Goal: Contribute content: Contribute content

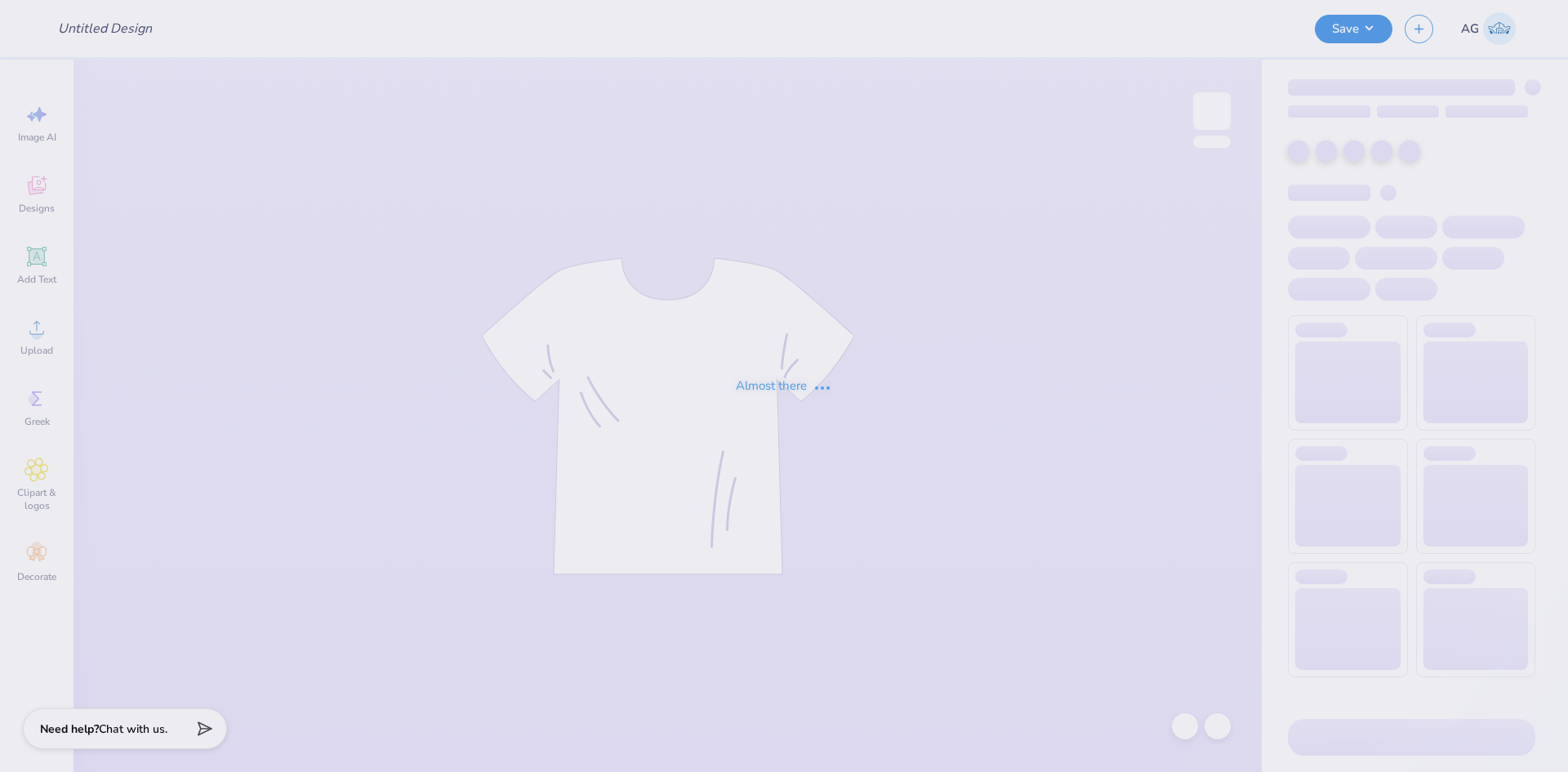
type input "[PERSON_NAME] : [GEOGRAPHIC_DATA]"
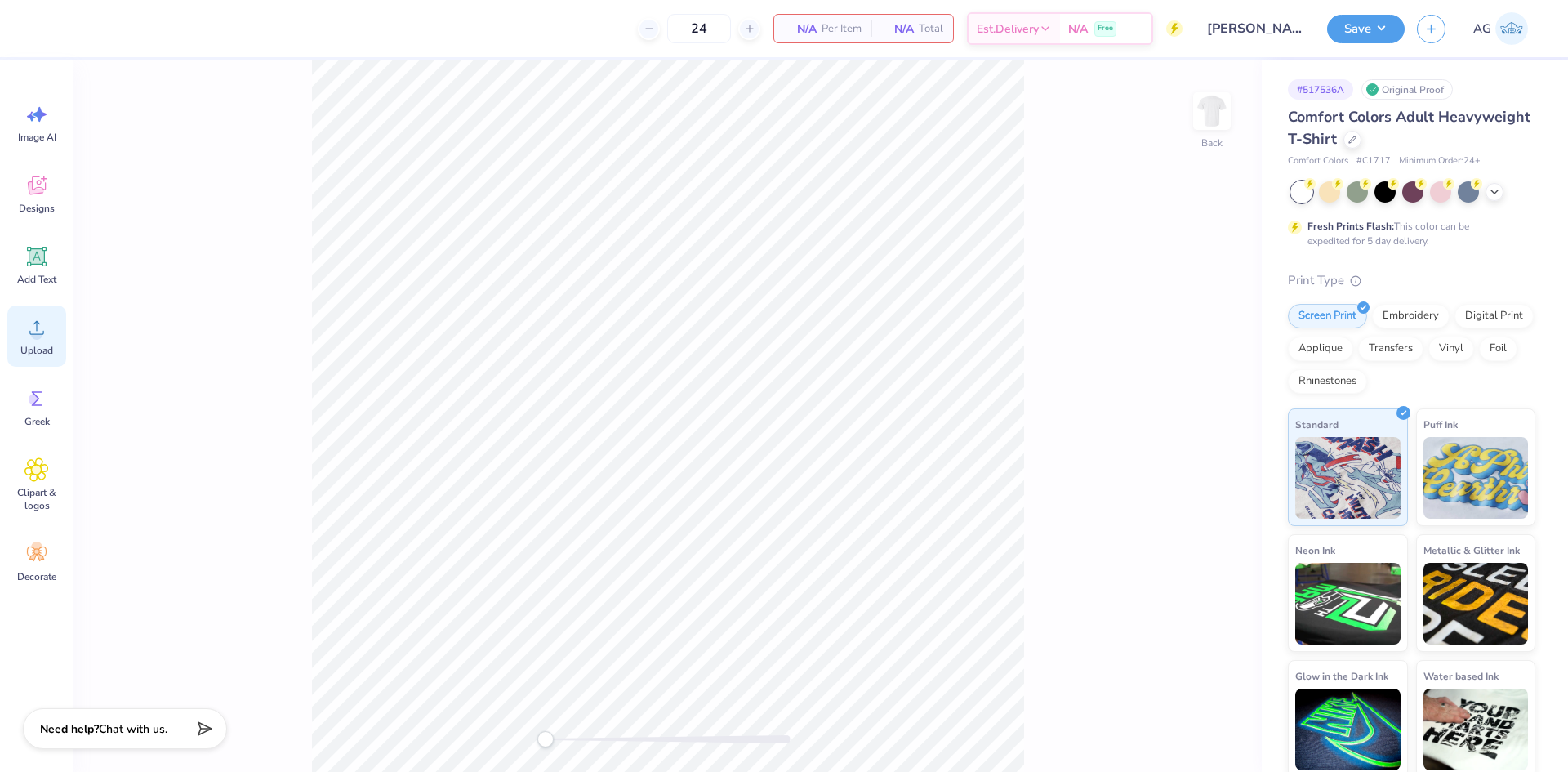
click at [44, 342] on div "Upload" at bounding box center [36, 336] width 59 height 61
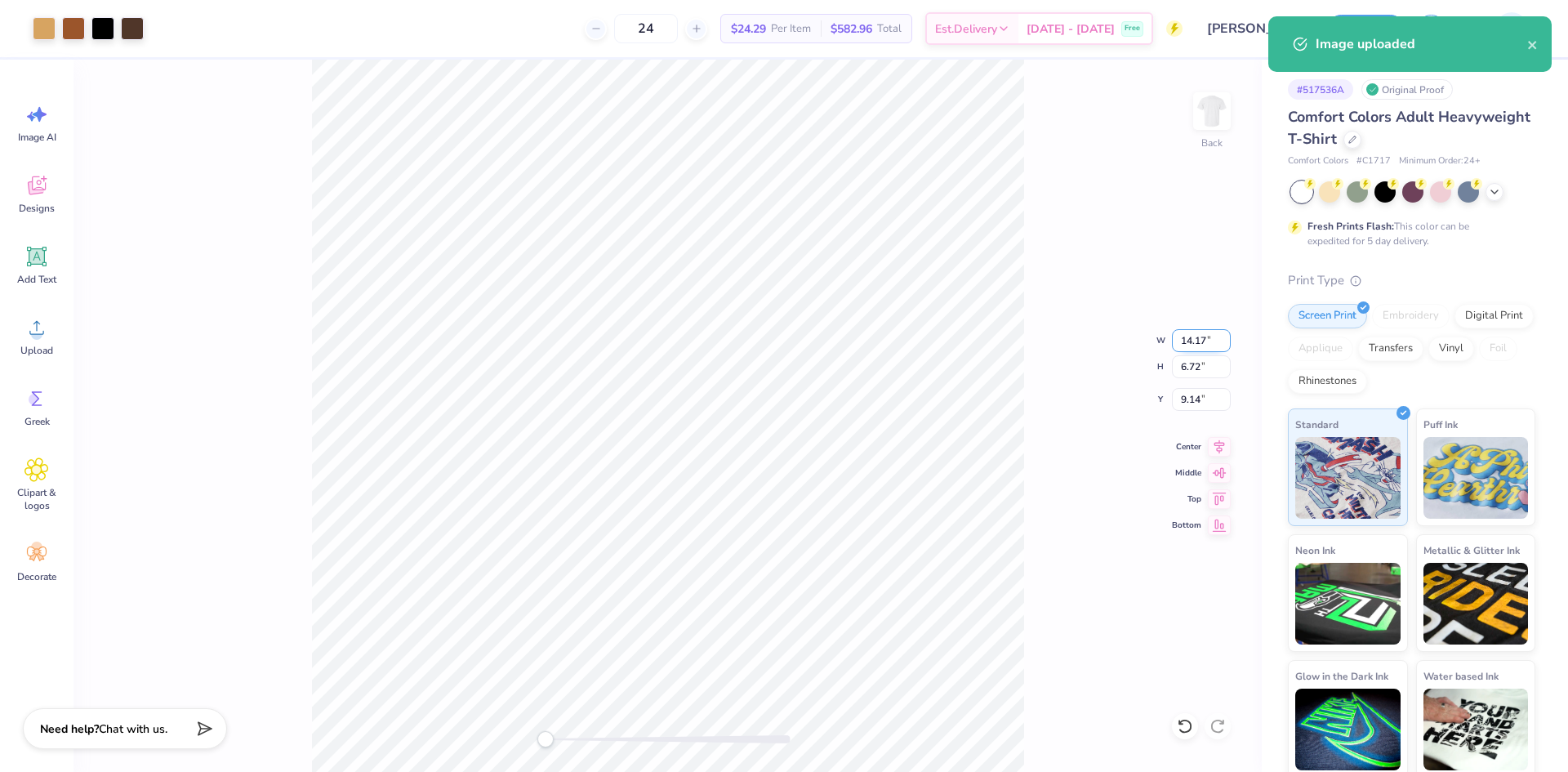
click at [1188, 343] on input "14.17" at bounding box center [1201, 341] width 59 height 23
type input "4.00"
type input "1.90"
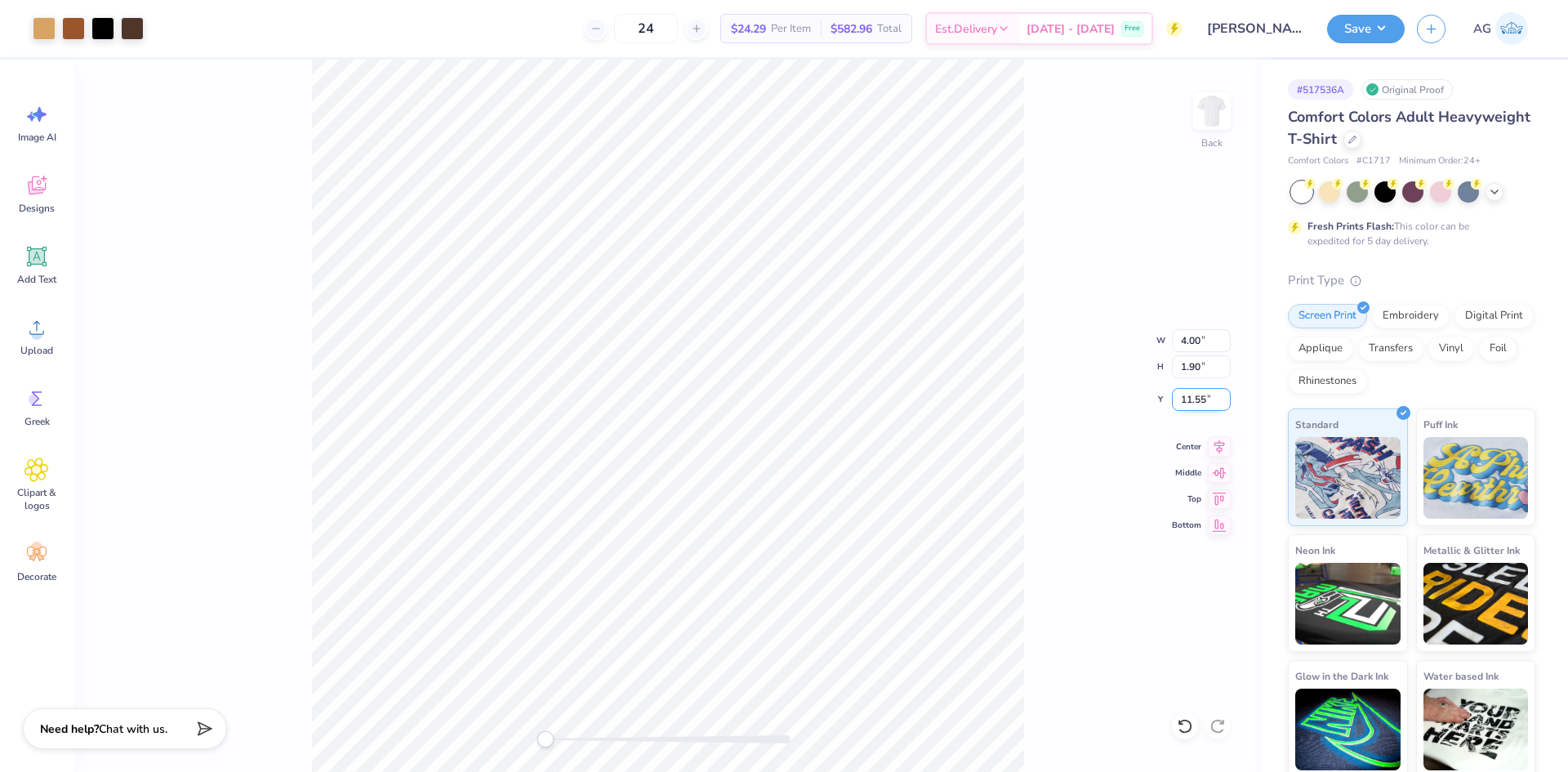
click at [1186, 395] on input "11.55" at bounding box center [1201, 400] width 59 height 23
type input "3"
click at [1050, 333] on div "Back W 4.00 4.00 " H 1.90 1.90 " Y 3 3 " Center Middle Top Bottom" at bounding box center [667, 415] width 1188 height 712
click at [1385, 19] on button "Save" at bounding box center [1366, 26] width 78 height 29
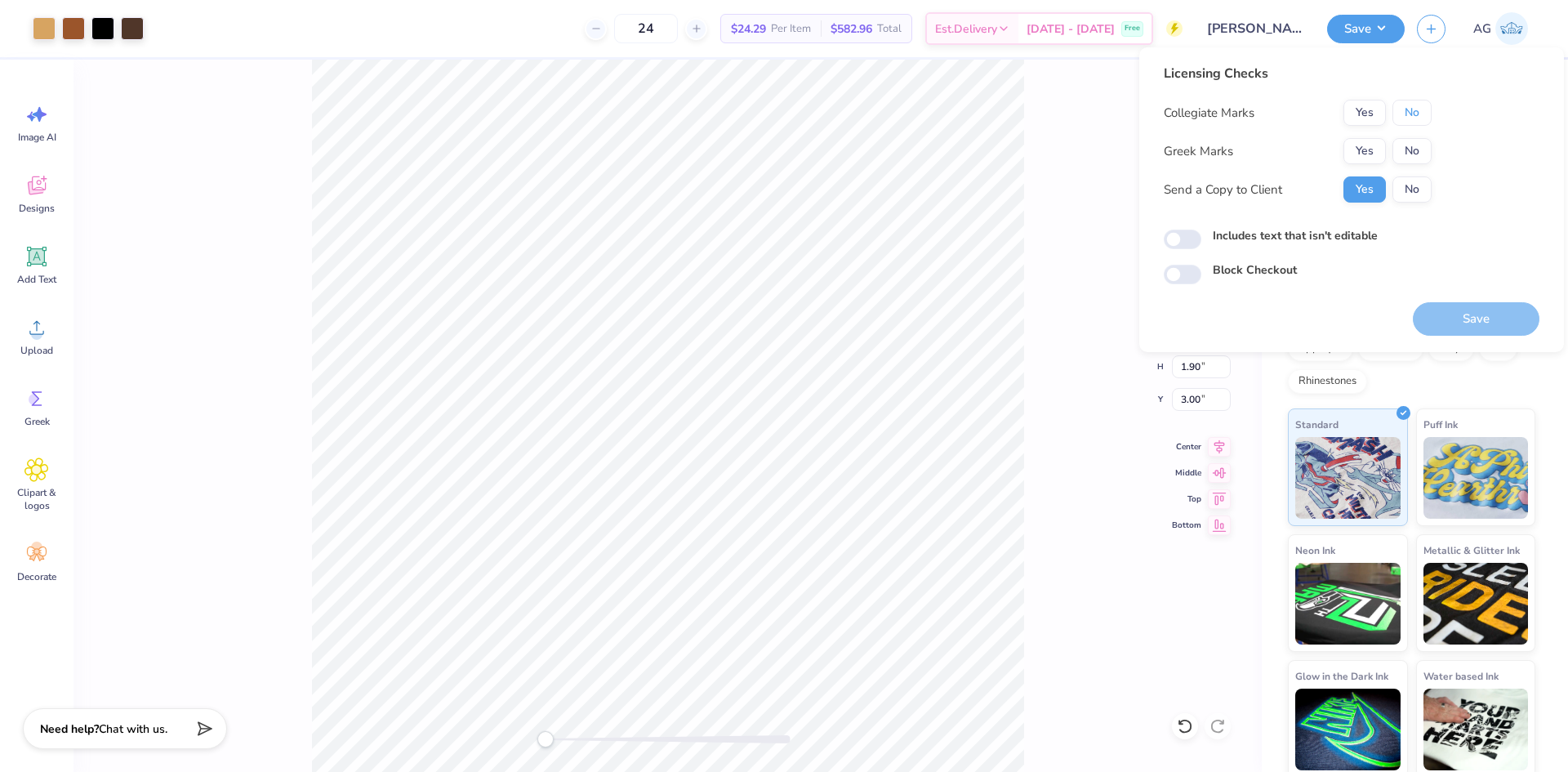
click at [1414, 109] on button "No" at bounding box center [1411, 113] width 39 height 26
click at [1361, 156] on button "Yes" at bounding box center [1364, 151] width 42 height 26
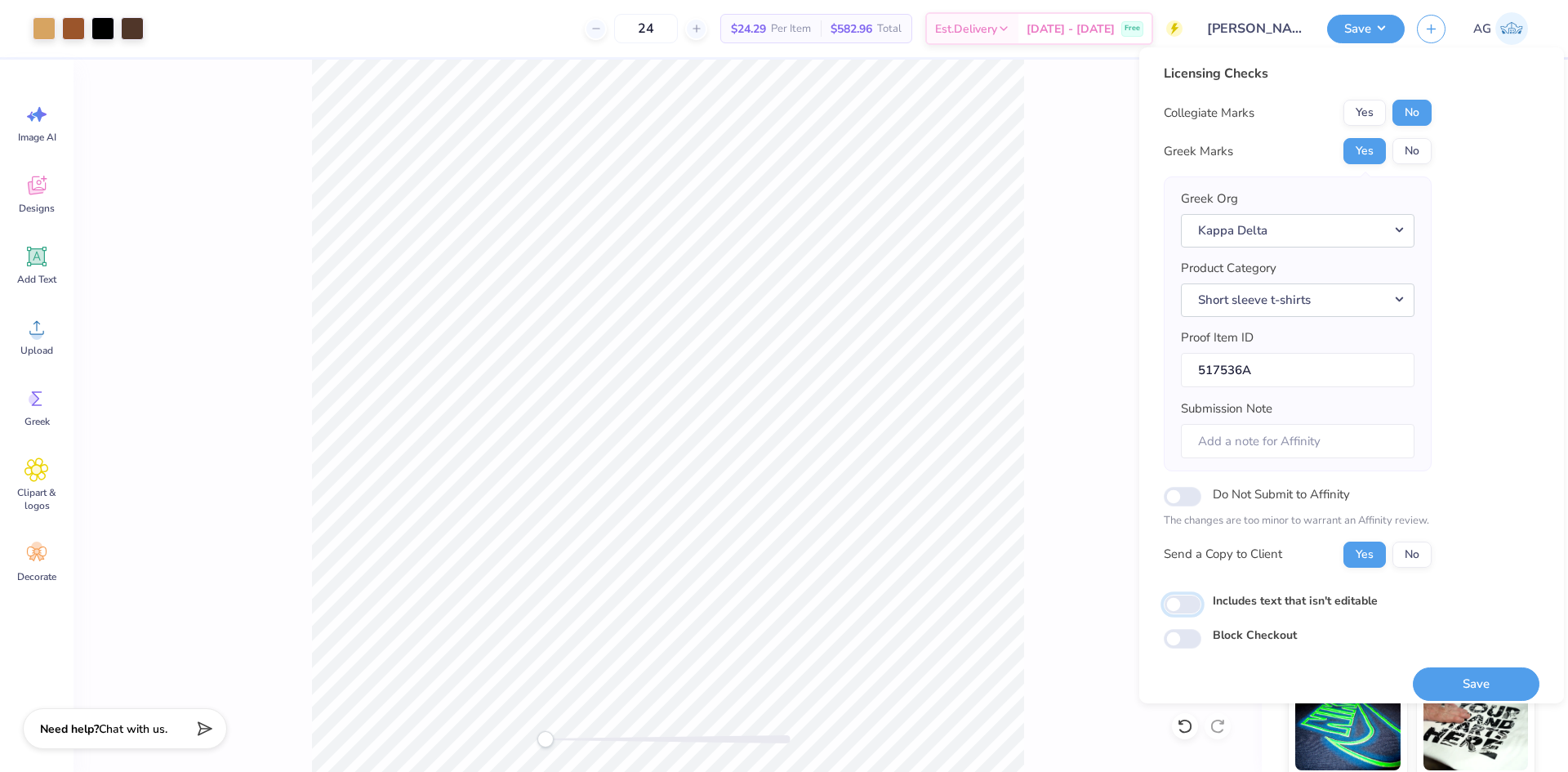
click at [1189, 605] on input "Includes text that isn't editable" at bounding box center [1182, 604] width 37 height 20
checkbox input "true"
click at [1454, 675] on button "Save" at bounding box center [1476, 684] width 126 height 34
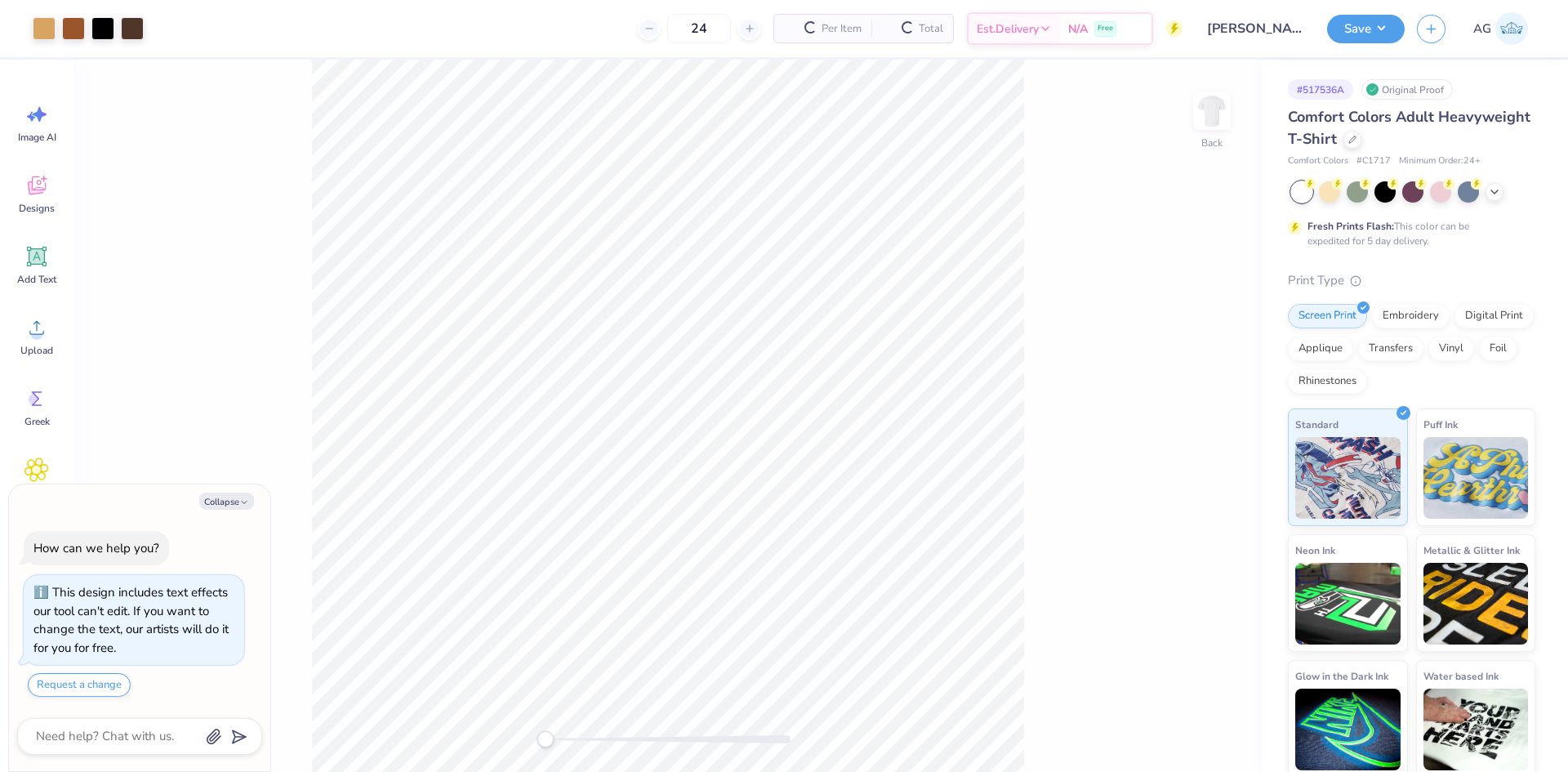
type textarea "x"
